Goal: Information Seeking & Learning: Learn about a topic

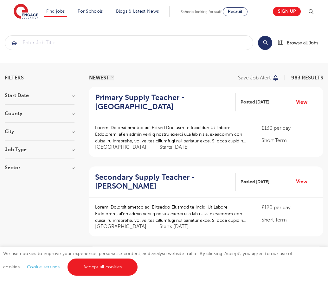
scroll to position [612, 0]
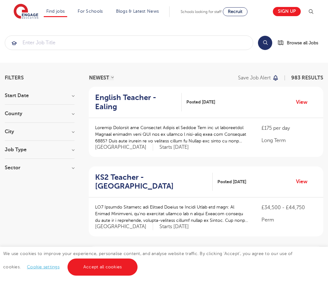
scroll to position [621, 0]
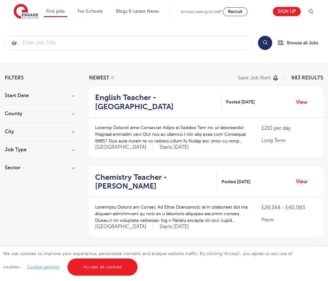
scroll to position [621, 0]
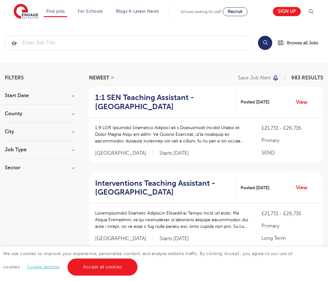
scroll to position [645, 0]
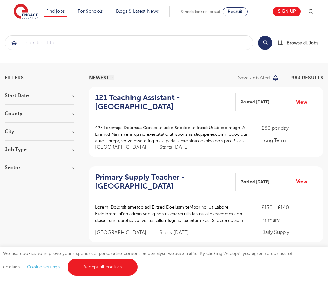
scroll to position [651, 0]
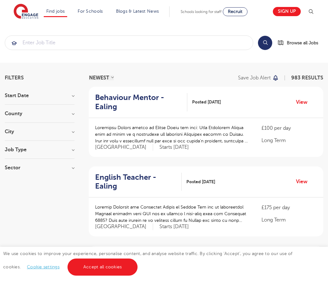
scroll to position [620, 0]
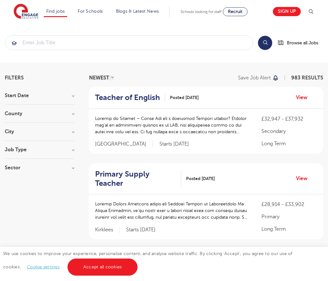
scroll to position [630, 0]
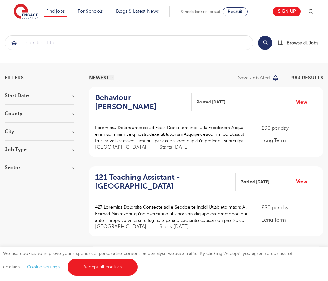
scroll to position [612, 0]
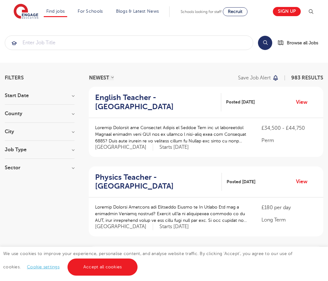
scroll to position [621, 0]
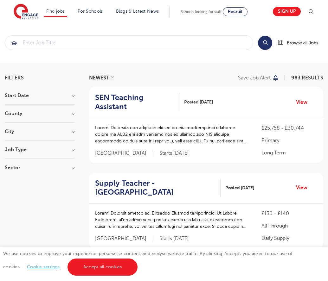
scroll to position [651, 0]
